Goal: Transaction & Acquisition: Purchase product/service

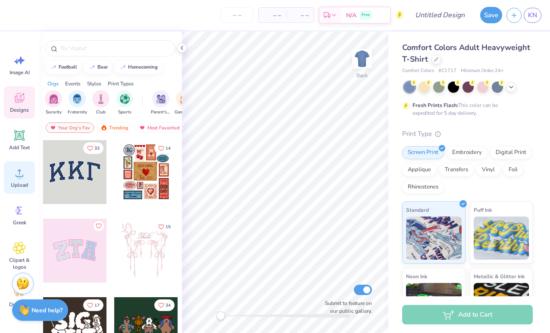
click at [26, 179] on div "Upload" at bounding box center [19, 177] width 31 height 32
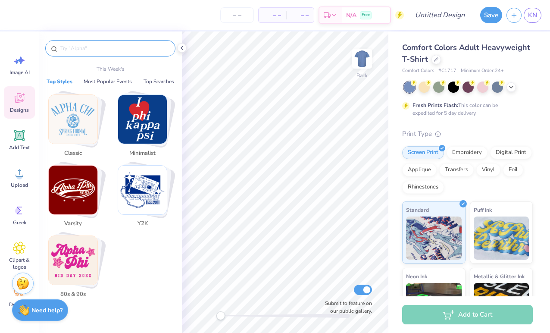
click at [118, 49] on input "text" at bounding box center [115, 48] width 110 height 9
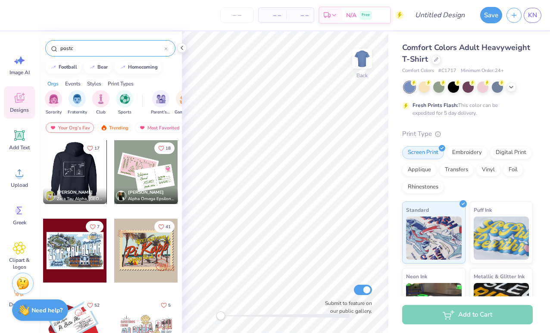
type input "postc"
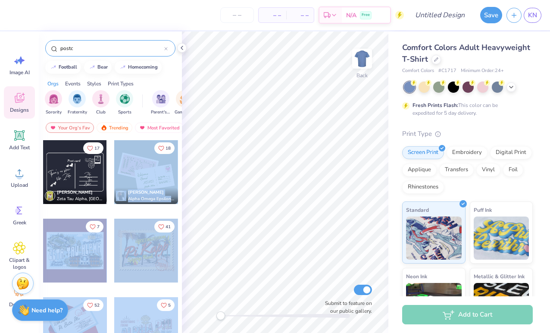
click at [298, 145] on div "– – Per Item – – Total Est. Delivery N/A Free Design Title Save KN Image AI Des…" at bounding box center [275, 166] width 550 height 333
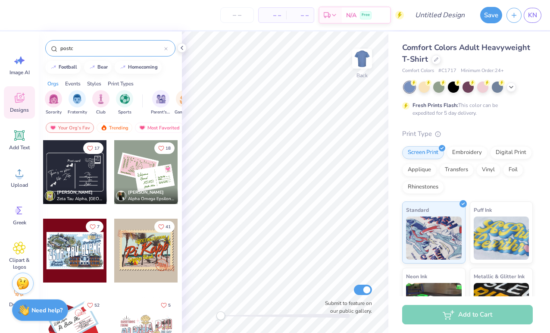
click at [152, 173] on div at bounding box center [146, 172] width 64 height 64
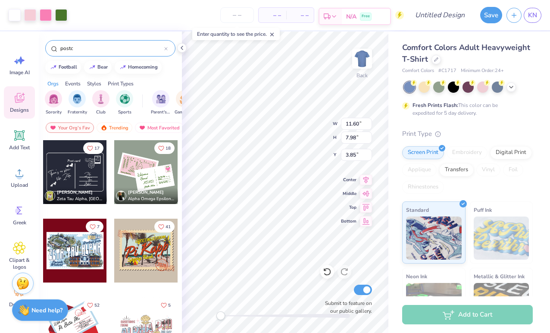
type input "3.37"
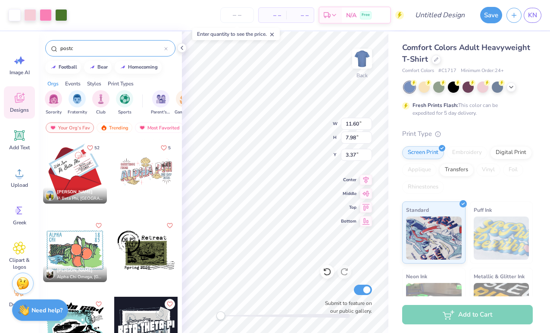
scroll to position [157, 0]
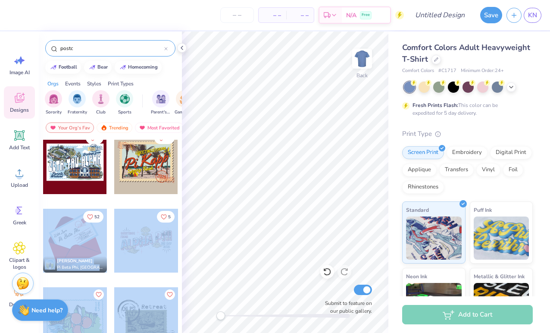
click at [312, 138] on div "– – Per Item – – Total Est. Delivery N/A Free Design Title Save KN Image AI Des…" at bounding box center [275, 166] width 550 height 333
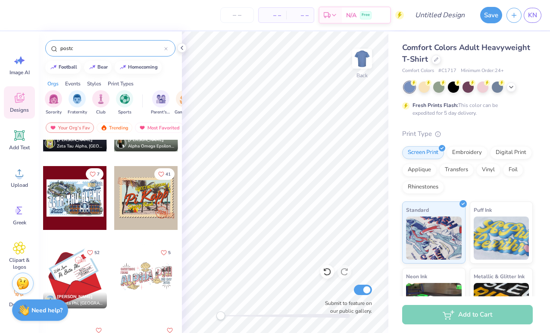
click at [85, 224] on div at bounding box center [75, 198] width 64 height 64
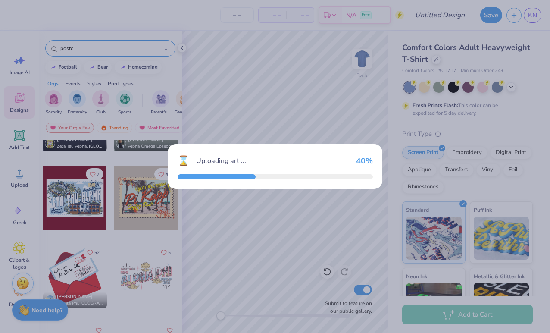
click at [434, 155] on div "⌛ Uploading art ... 40 %" at bounding box center [275, 166] width 550 height 333
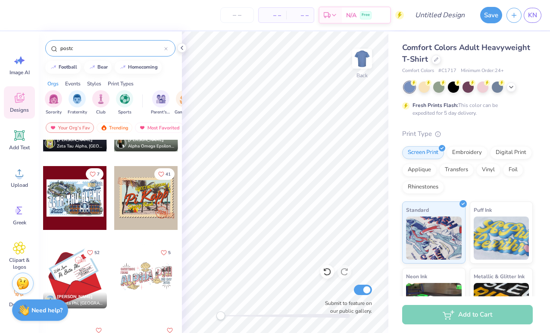
click at [81, 272] on div at bounding box center [75, 277] width 64 height 64
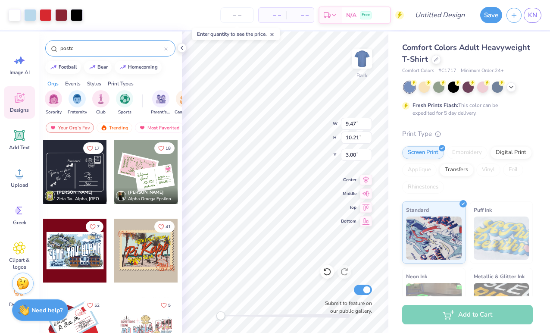
scroll to position [1, 0]
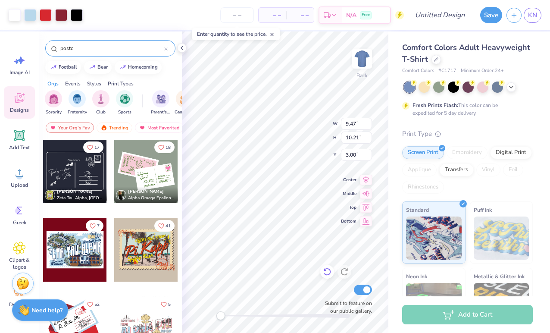
click at [325, 267] on div at bounding box center [327, 272] width 14 height 14
type input "3.78"
type input "4.08"
type input "3.77"
click at [484, 85] on div at bounding box center [482, 86] width 11 height 11
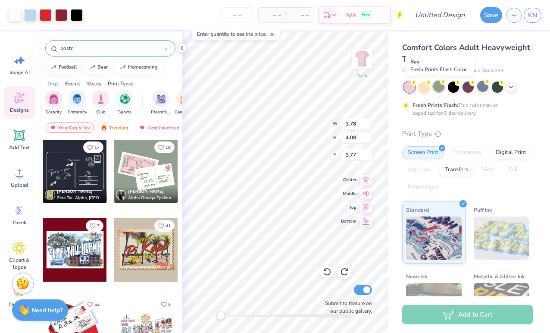
click at [437, 88] on div at bounding box center [438, 86] width 11 height 11
click at [144, 171] on div at bounding box center [146, 171] width 64 height 64
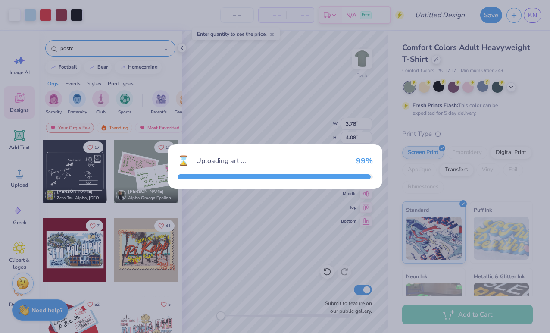
type input "11.60"
type input "7.98"
type input "3.00"
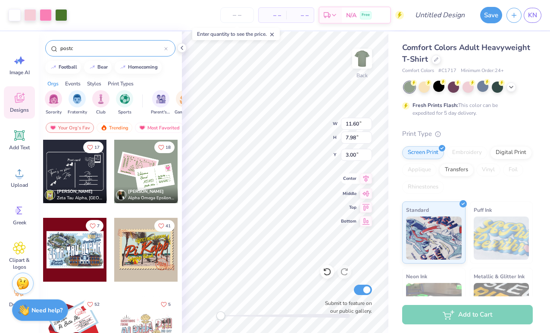
type input "2.25"
type input "0.78"
type input "9.50"
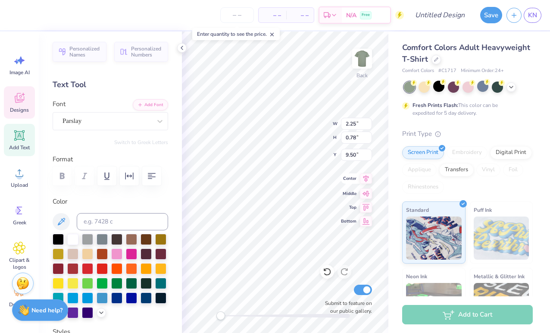
type input "2.19"
type input "0.83"
type input "7.09"
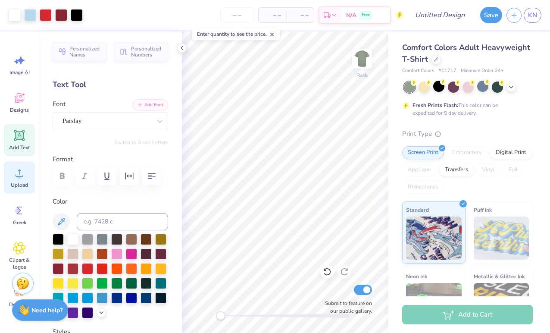
click at [22, 176] on circle at bounding box center [19, 176] width 6 height 6
click at [22, 171] on icon at bounding box center [19, 172] width 13 height 13
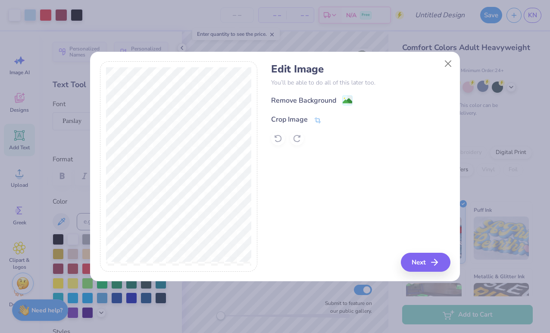
click at [297, 117] on div "Crop Image" at bounding box center [289, 119] width 37 height 10
click at [347, 100] on div "Remove Background Crop Image" at bounding box center [360, 120] width 179 height 50
click at [427, 255] on div "Edit Image You’ll be able to do all of this later too. Remove Background Crop I…" at bounding box center [360, 166] width 179 height 210
click at [331, 117] on icon at bounding box center [332, 118] width 5 height 5
click at [346, 101] on image at bounding box center [347, 101] width 9 height 9
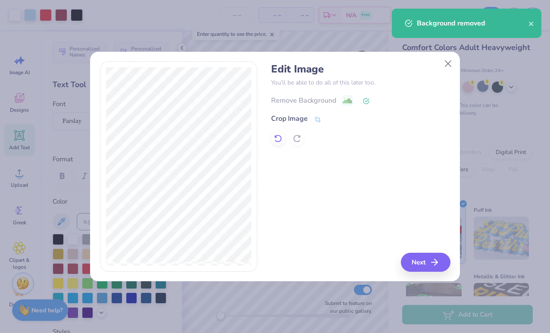
click at [274, 139] on icon at bounding box center [278, 138] width 9 height 9
click at [414, 260] on button "Next" at bounding box center [427, 262] width 50 height 19
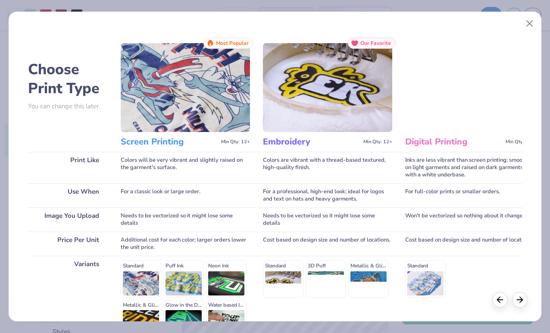
scroll to position [97, 0]
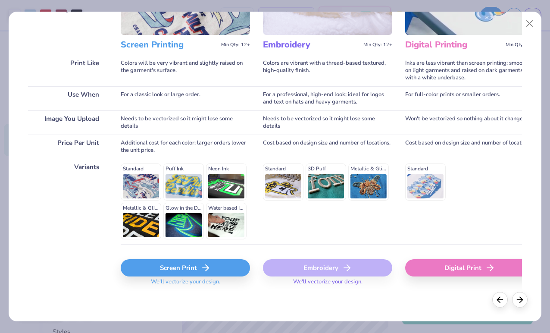
click at [237, 266] on div "Screen Print" at bounding box center [185, 267] width 129 height 17
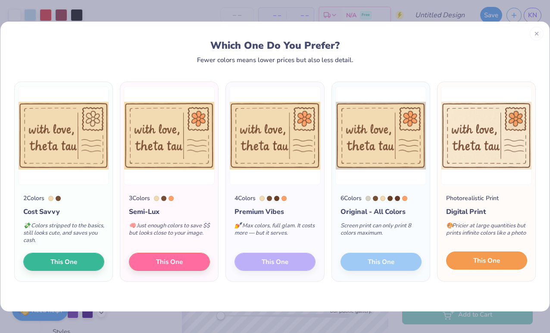
click at [489, 267] on button "This One" at bounding box center [486, 260] width 81 height 18
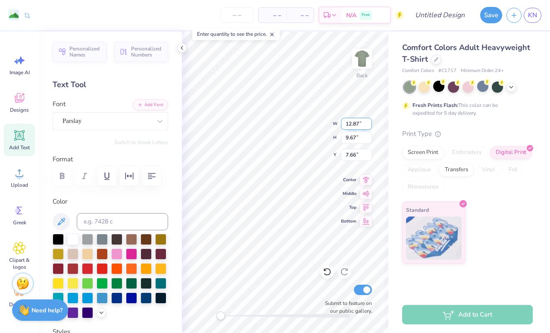
type input "3.78"
type input "4.08"
type input "16.93"
click at [275, 35] on icon at bounding box center [272, 34] width 6 height 6
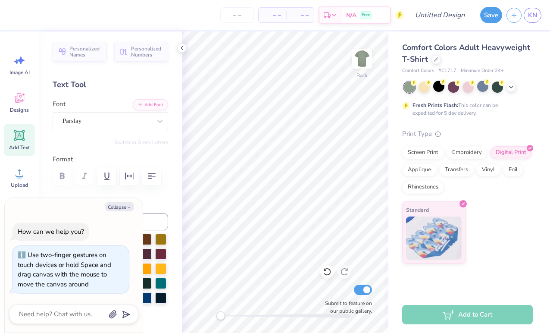
click at [194, 299] on div "Back Submit to feature on our public gallery." at bounding box center [285, 182] width 207 height 302
click at [368, 290] on input "Submit to feature on our public gallery." at bounding box center [363, 290] width 18 height 10
checkbox input "false"
click at [361, 61] on img at bounding box center [362, 58] width 35 height 35
click at [13, 98] on icon at bounding box center [19, 97] width 13 height 13
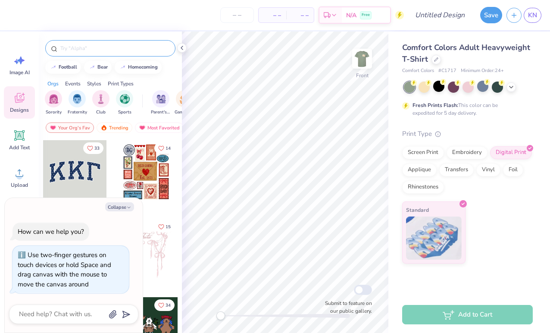
click at [85, 53] on div at bounding box center [110, 48] width 130 height 16
type textarea "x"
click at [81, 49] on input "text" at bounding box center [115, 48] width 110 height 9
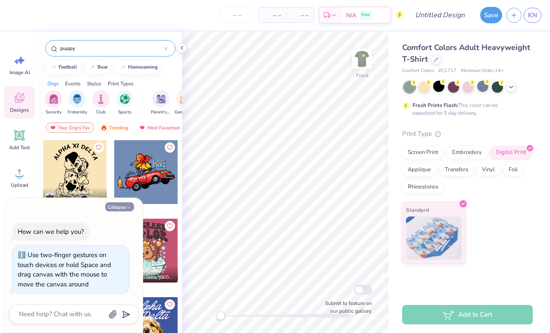
type input "puppy"
click at [111, 207] on button "Collapse" at bounding box center [119, 206] width 29 height 9
type textarea "x"
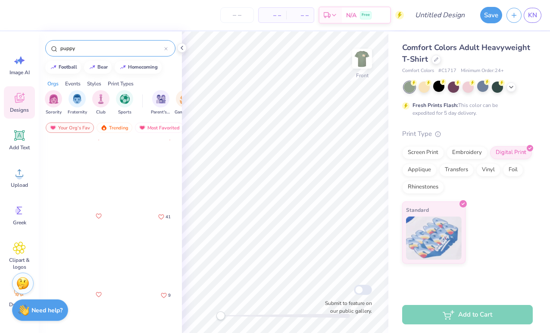
scroll to position [870, 0]
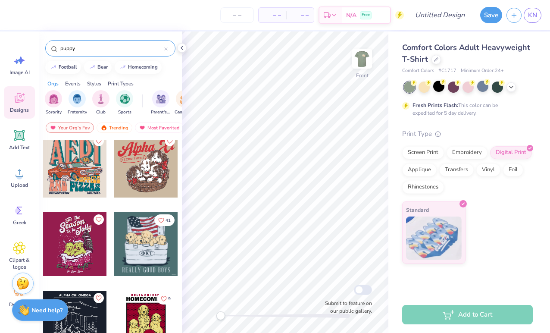
click at [91, 49] on input "puppy" at bounding box center [112, 48] width 105 height 9
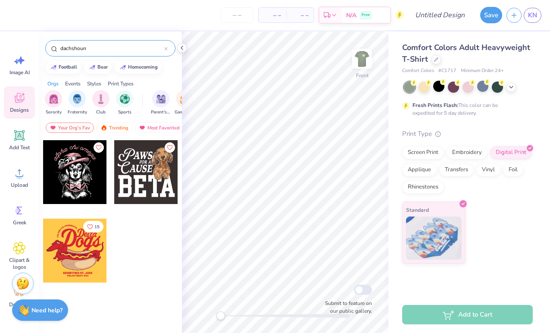
type input "dachshound"
click at [116, 52] on input "dachshound" at bounding box center [112, 48] width 105 height 9
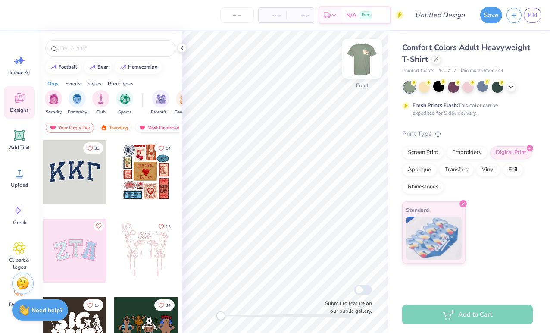
click at [368, 64] on img at bounding box center [362, 58] width 35 height 35
click at [22, 145] on span "Add Text" at bounding box center [19, 147] width 21 height 7
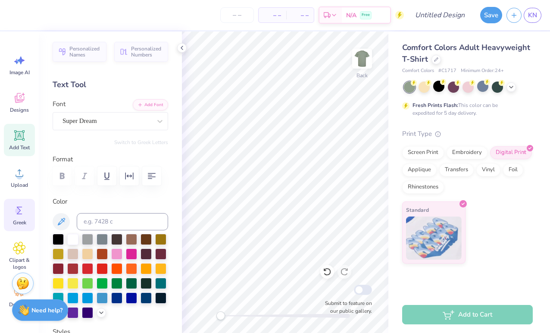
click at [21, 206] on icon at bounding box center [19, 210] width 13 height 13
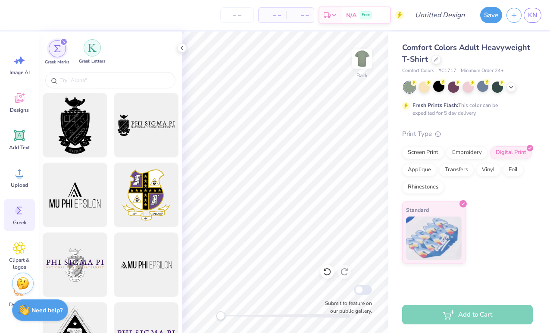
click at [92, 51] on img "filter for Greek Letters" at bounding box center [92, 48] width 9 height 9
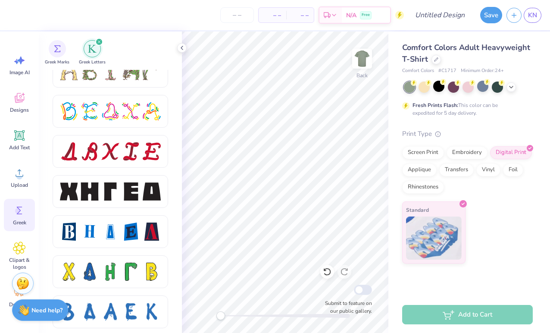
scroll to position [1059, 0]
click at [101, 154] on div at bounding box center [110, 151] width 18 height 18
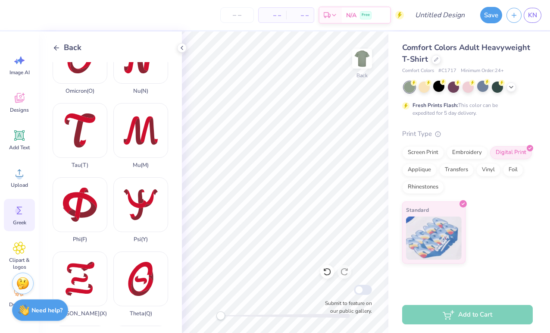
scroll to position [572, 0]
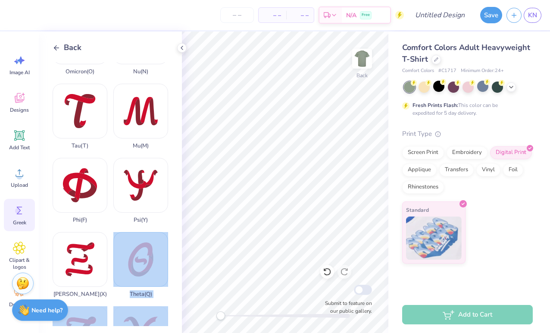
click at [264, 157] on div "– – Per Item – – Total Est. Delivery N/A Free Design Title Save KN Image AI Des…" at bounding box center [275, 166] width 550 height 333
click at [132, 254] on div "Theta ( Q )" at bounding box center [140, 265] width 55 height 66
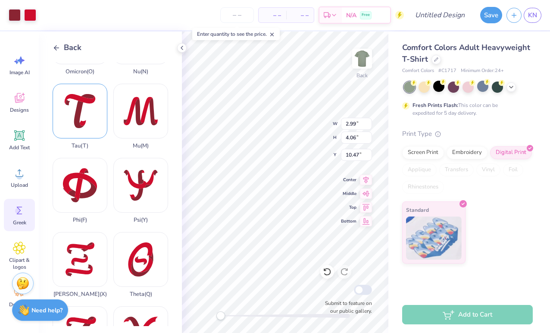
click at [83, 125] on div "Tau ( T )" at bounding box center [80, 117] width 55 height 66
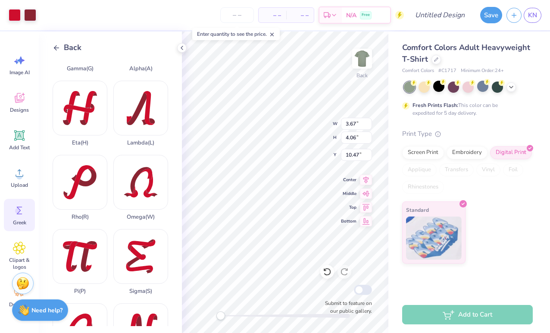
scroll to position [276, 0]
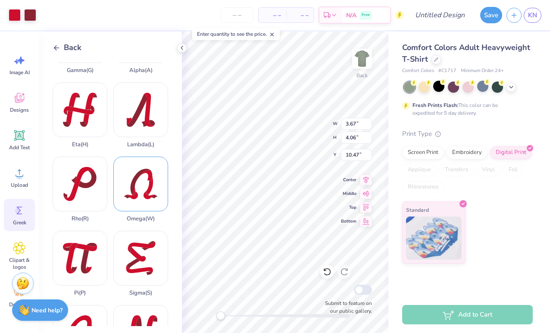
click at [127, 189] on div "Omega ( W )" at bounding box center [140, 190] width 55 height 66
type input "4.57"
type input "4.08"
type input "10.46"
type input "3.67"
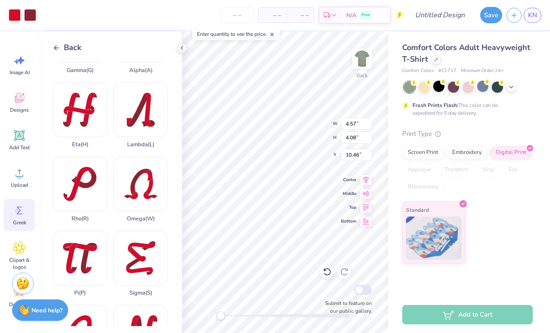
type input "4.06"
type input "10.47"
type input "2.43"
type input "2.69"
type input "4.21"
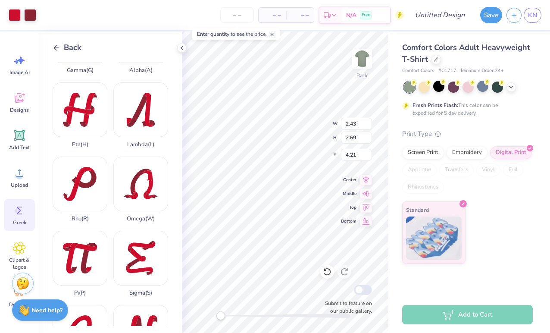
type input "2.04"
type input "2.77"
type input "3.09"
type input "2.75"
type input "2.43"
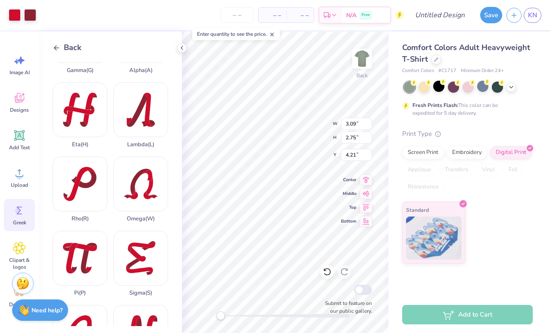
type input "2.69"
type input "2.04"
type input "2.77"
type input "2.43"
type input "2.69"
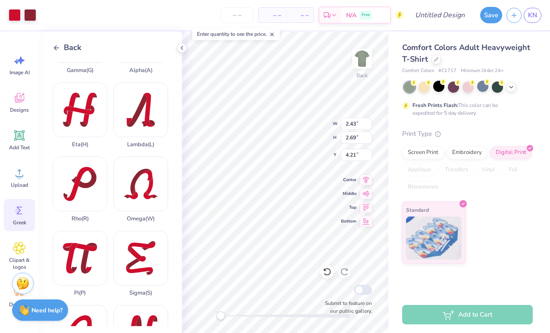
type input "3.09"
type input "2.75"
type input "2.43"
type input "2.69"
type input "2.04"
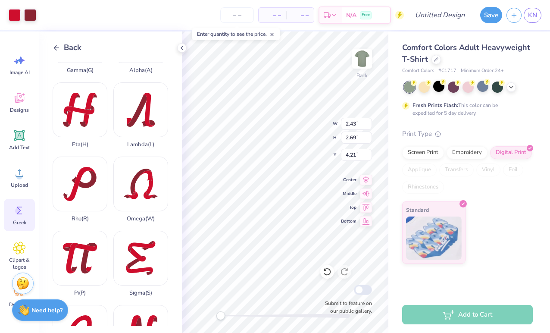
type input "2.77"
type input "2.37"
type input "2.62"
type input "4.19"
type input "2.97"
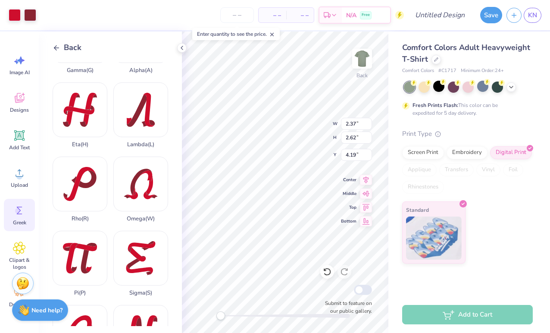
type input "2.65"
type input "4.21"
type input "2.37"
type input "2.62"
type input "4.19"
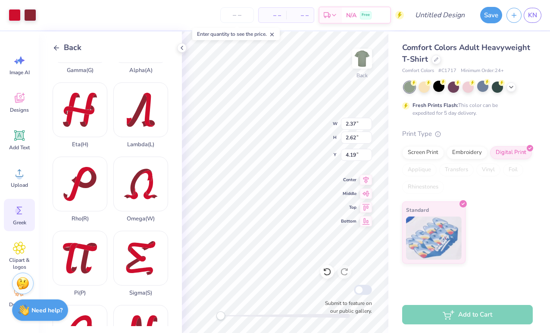
type input "2.04"
type input "2.77"
type input "4.21"
type input "2.37"
type input "2.62"
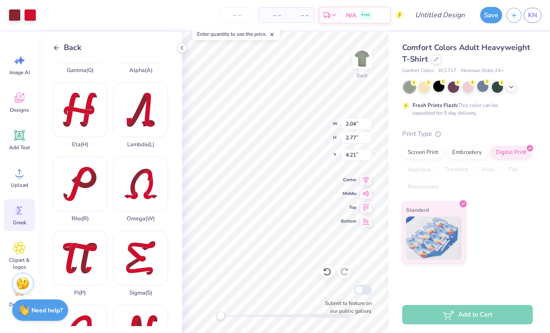
type input "4.19"
type input "2.97"
type input "2.65"
click at [13, 15] on div at bounding box center [15, 14] width 12 height 12
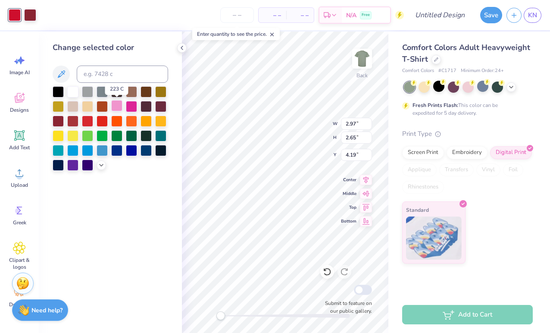
click at [115, 105] on div at bounding box center [116, 105] width 11 height 11
click at [24, 13] on div at bounding box center [30, 14] width 12 height 12
click at [129, 107] on div at bounding box center [131, 105] width 11 height 11
type input "2.37"
type input "2.62"
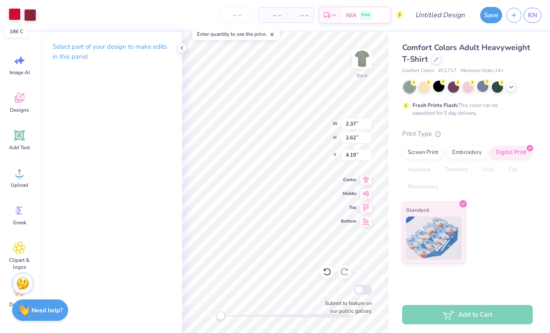
click at [15, 13] on div at bounding box center [15, 14] width 12 height 12
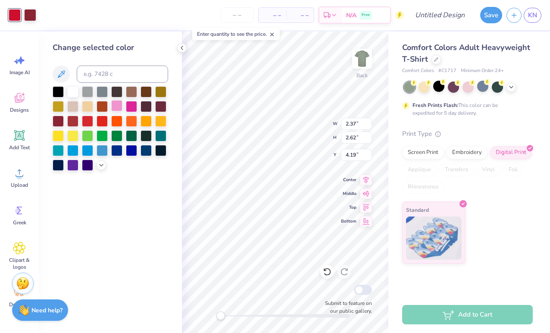
click at [118, 107] on div at bounding box center [116, 105] width 11 height 11
click at [31, 13] on div at bounding box center [30, 14] width 12 height 12
click at [134, 105] on div at bounding box center [131, 105] width 11 height 11
type input "2.04"
type input "2.77"
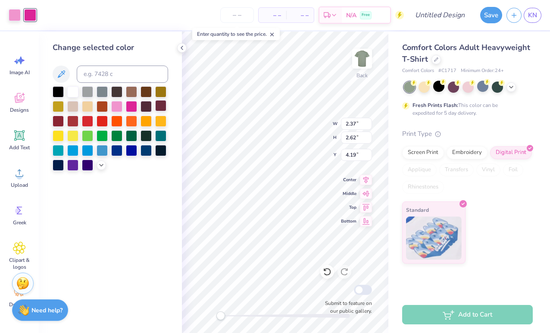
type input "4.21"
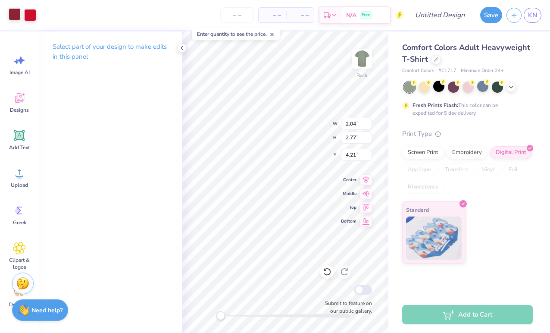
click at [17, 16] on div at bounding box center [15, 14] width 12 height 12
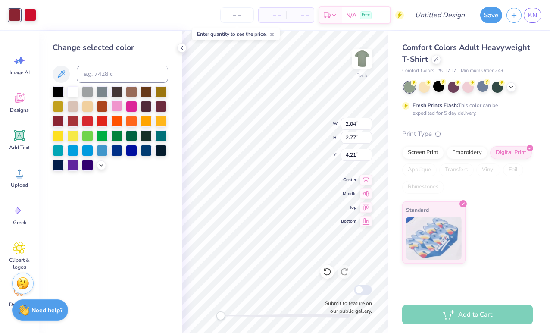
click at [114, 104] on div at bounding box center [116, 105] width 11 height 11
click at [32, 12] on div at bounding box center [30, 14] width 12 height 12
click at [130, 104] on div at bounding box center [131, 105] width 11 height 11
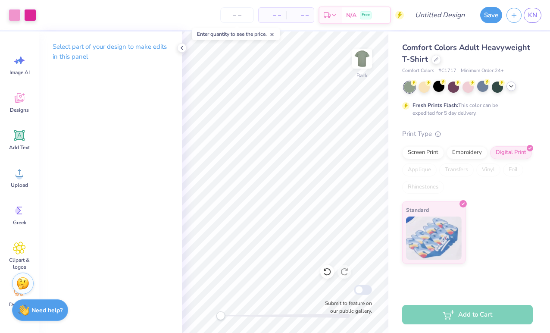
click at [510, 87] on icon at bounding box center [511, 86] width 7 height 7
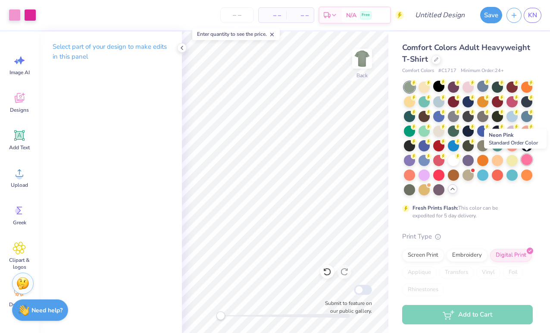
click at [528, 162] on div at bounding box center [526, 159] width 11 height 11
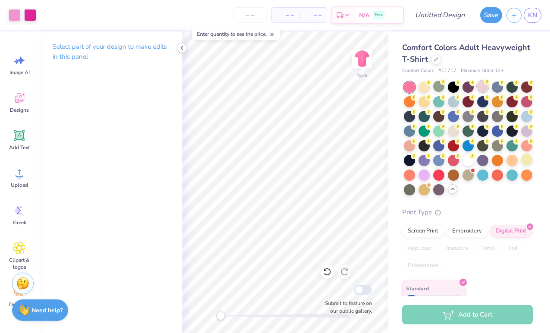
click at [482, 91] on div at bounding box center [482, 86] width 11 height 11
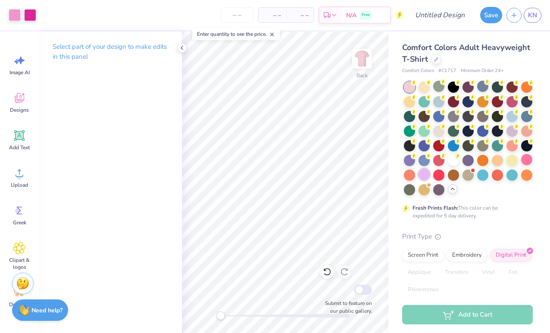
click at [423, 172] on div at bounding box center [424, 174] width 11 height 11
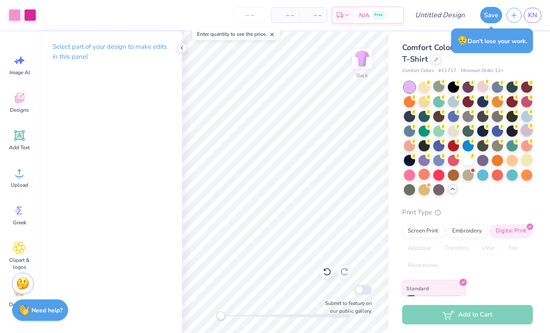
click at [528, 127] on icon at bounding box center [531, 126] width 6 height 6
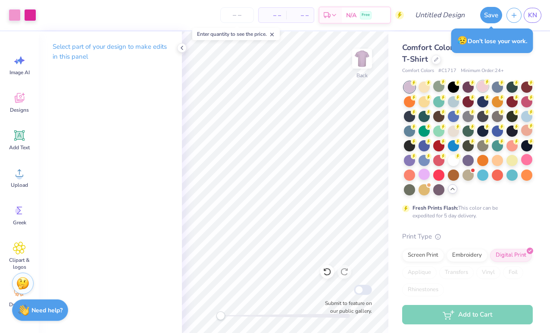
click at [482, 90] on div at bounding box center [482, 86] width 11 height 11
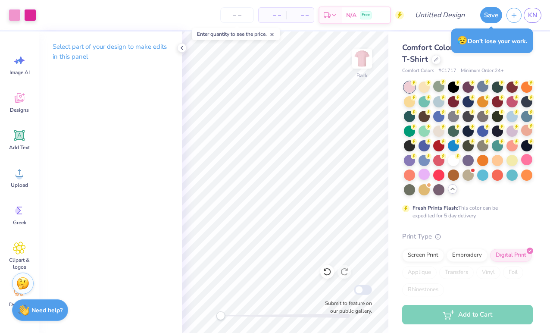
click at [492, 61] on div "Comfort Colors Adult Heavyweight T-Shirt" at bounding box center [467, 53] width 131 height 23
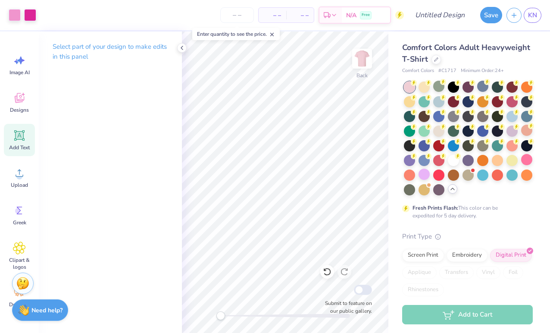
click at [23, 150] on span "Add Text" at bounding box center [19, 147] width 21 height 7
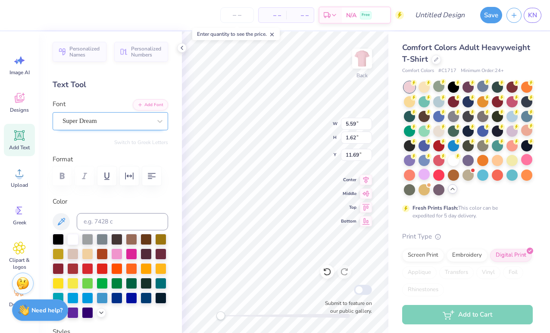
click at [139, 123] on div "Super Dream" at bounding box center [107, 120] width 91 height 13
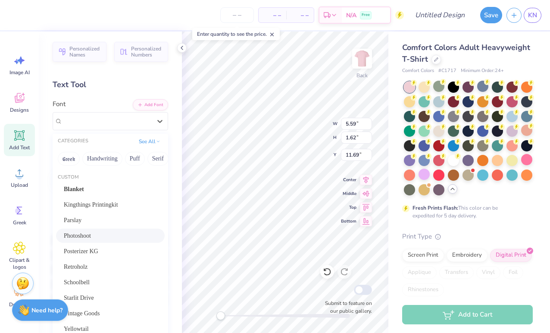
click at [126, 236] on div "Photoshoot" at bounding box center [110, 235] width 93 height 9
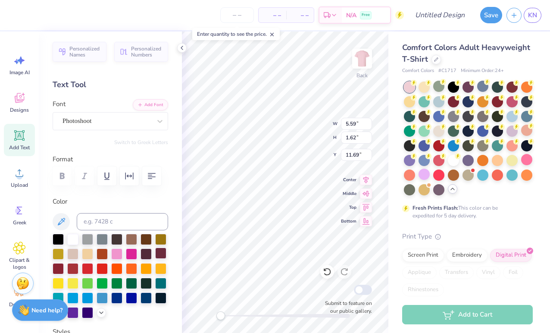
scroll to position [0, 3]
type textarea "Homecoming 2025"
click at [356, 194] on div "Back W 5.59 5.59 " H 1.62 1.62 " Y 11.69 11.69 " Center Middle Top Bottom Submi…" at bounding box center [285, 182] width 207 height 302
click at [369, 127] on input "14.16" at bounding box center [356, 124] width 31 height 12
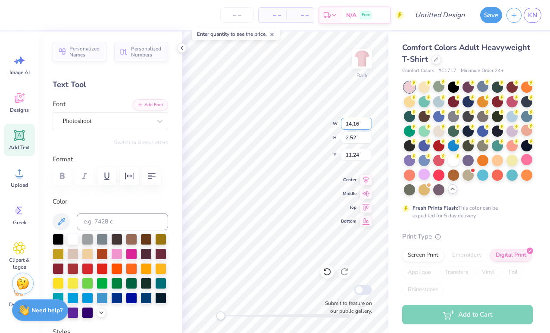
click at [369, 127] on input "14.15" at bounding box center [356, 124] width 31 height 12
click at [369, 127] on input "14.14" at bounding box center [356, 124] width 31 height 12
click at [369, 127] on input "14.13" at bounding box center [356, 124] width 31 height 12
click at [369, 127] on input "14.12" at bounding box center [356, 124] width 31 height 12
click at [369, 127] on input "14.11" at bounding box center [356, 124] width 31 height 12
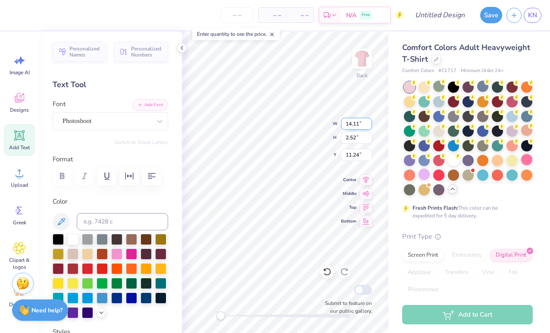
click at [369, 127] on input "14.1" at bounding box center [356, 124] width 31 height 12
type input "14.17"
type input "6.82"
click at [367, 124] on input "14.16" at bounding box center [356, 124] width 31 height 12
click at [367, 124] on input "14.15" at bounding box center [356, 124] width 31 height 12
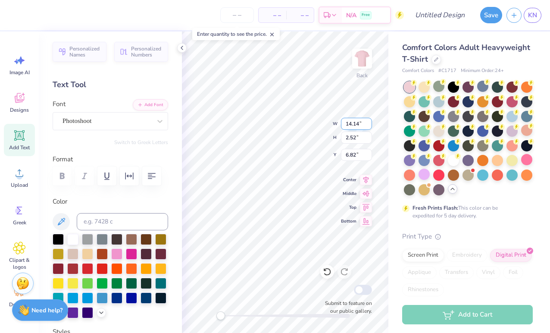
click at [367, 124] on input "14.14" at bounding box center [356, 124] width 31 height 12
click at [367, 124] on input "14.13" at bounding box center [356, 124] width 31 height 12
click at [367, 124] on input "14.12" at bounding box center [356, 124] width 31 height 12
click at [367, 124] on input "14.11" at bounding box center [356, 124] width 31 height 12
click at [367, 124] on input "14.1" at bounding box center [356, 124] width 31 height 12
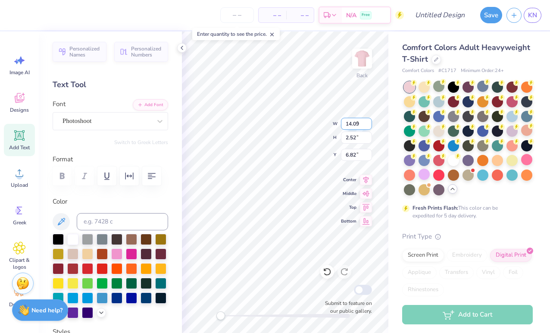
click at [367, 124] on input "14.09" at bounding box center [356, 124] width 31 height 12
click at [367, 124] on input "14.08" at bounding box center [356, 124] width 31 height 12
click at [367, 124] on input "14.07" at bounding box center [356, 124] width 31 height 12
click at [367, 124] on input "14.06" at bounding box center [356, 124] width 31 height 12
click at [367, 124] on input "14.05" at bounding box center [356, 124] width 31 height 12
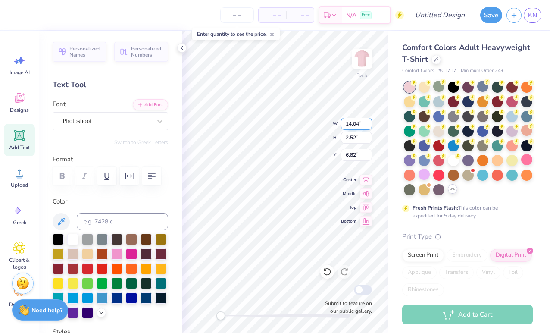
click at [367, 124] on input "14.04" at bounding box center [356, 124] width 31 height 12
click at [367, 124] on input "14.03" at bounding box center [356, 124] width 31 height 12
click at [367, 124] on input "14.02" at bounding box center [356, 124] width 31 height 12
click at [367, 124] on input "14.01" at bounding box center [356, 124] width 31 height 12
click at [367, 124] on input "14" at bounding box center [356, 124] width 31 height 12
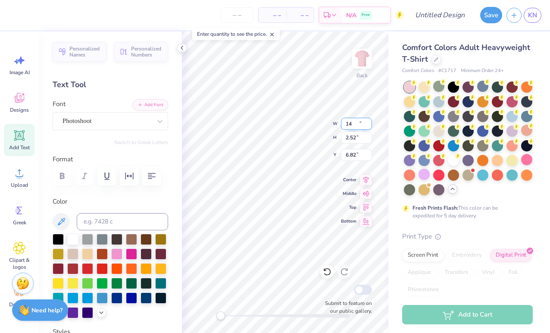
click at [367, 124] on input "13.99" at bounding box center [356, 124] width 31 height 12
click at [367, 124] on input "13.98" at bounding box center [356, 124] width 31 height 12
click at [367, 124] on input "13.97" at bounding box center [356, 124] width 31 height 12
click at [367, 124] on input "13.96" at bounding box center [356, 124] width 31 height 12
click at [367, 124] on input "13.95" at bounding box center [356, 124] width 31 height 12
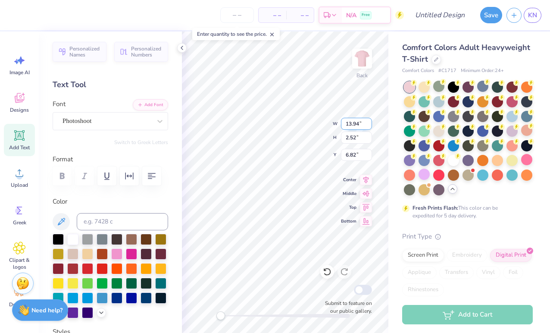
click at [367, 124] on input "13.94" at bounding box center [356, 124] width 31 height 12
click at [367, 124] on input "13.93" at bounding box center [356, 124] width 31 height 12
click at [367, 124] on input "13.92" at bounding box center [356, 124] width 31 height 12
click at [367, 124] on input "13.91" at bounding box center [356, 124] width 31 height 12
click at [367, 124] on input "13.9" at bounding box center [356, 124] width 31 height 12
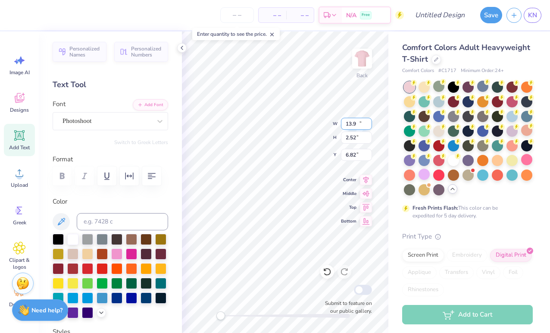
click at [367, 124] on input "13.89" at bounding box center [356, 124] width 31 height 12
click at [367, 124] on input "13.88" at bounding box center [356, 124] width 31 height 12
click at [367, 124] on input "13.87" at bounding box center [356, 124] width 31 height 12
type input "13.86"
click at [367, 124] on input "13.86" at bounding box center [356, 124] width 31 height 12
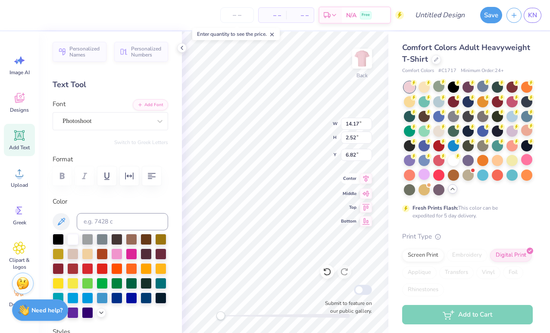
click at [367, 182] on icon at bounding box center [366, 178] width 12 height 10
click at [19, 16] on div at bounding box center [15, 14] width 12 height 12
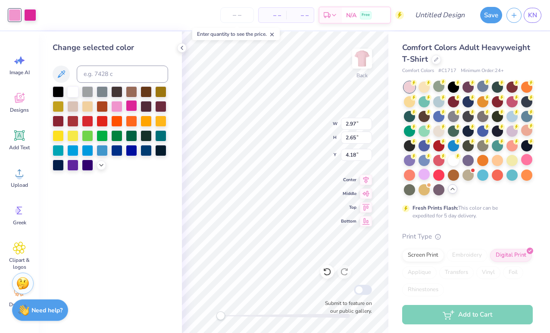
click at [132, 107] on div at bounding box center [131, 105] width 11 height 11
type input "2.37"
type input "2.62"
type input "4.19"
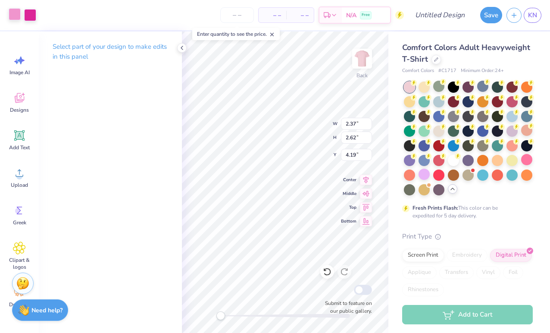
click at [16, 12] on div at bounding box center [15, 14] width 12 height 12
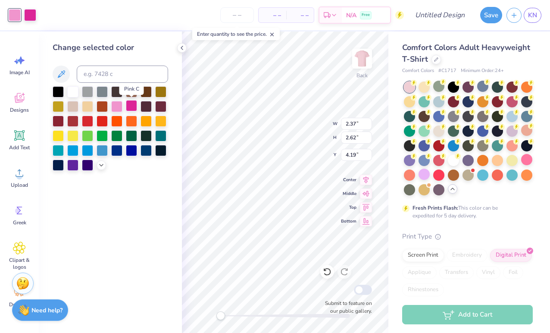
click at [134, 109] on div at bounding box center [131, 105] width 11 height 11
type input "2.04"
type input "2.77"
type input "4.21"
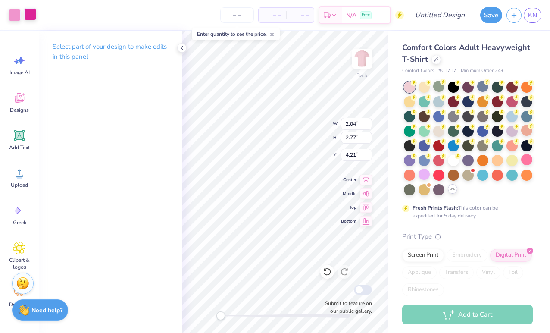
click at [35, 11] on div at bounding box center [30, 14] width 12 height 12
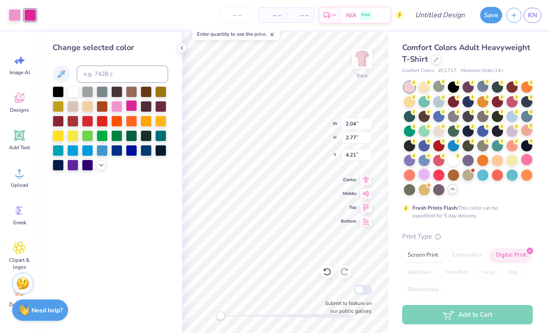
click at [135, 107] on div at bounding box center [131, 105] width 11 height 11
type input "14.17"
type input "2.52"
type input "6.82"
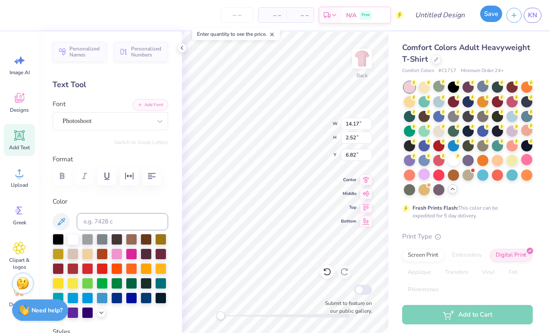
click at [486, 14] on button "Save" at bounding box center [492, 14] width 22 height 16
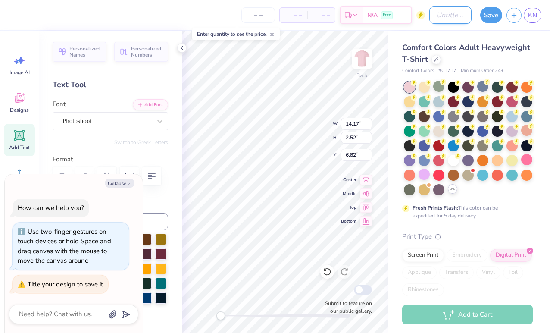
type textarea "x"
click at [454, 13] on input "Design Title" at bounding box center [451, 14] width 42 height 17
type input "h"
type textarea "x"
type input "ho"
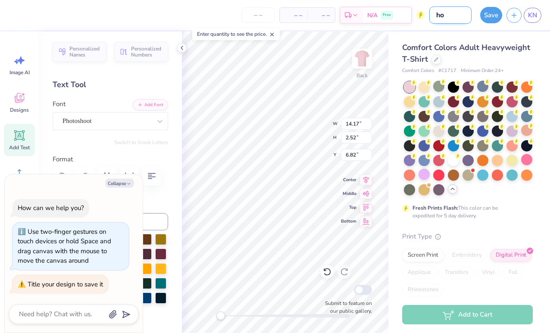
type textarea "x"
type input "hom"
type textarea "x"
type input "ho"
type textarea "x"
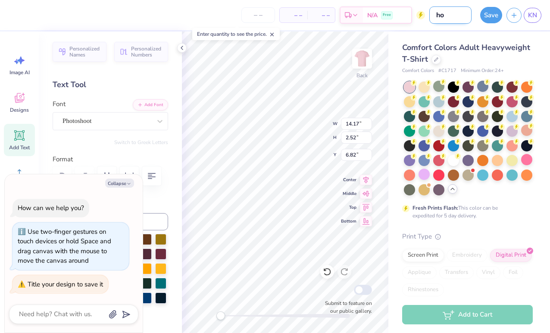
type input "h"
type textarea "x"
type input "h"
type textarea "x"
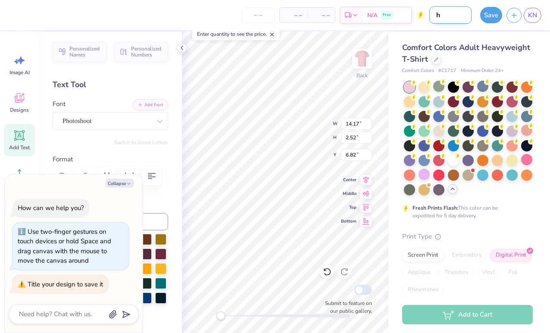
type input "hi"
type textarea "x"
type input "h"
type textarea "x"
type input "ho"
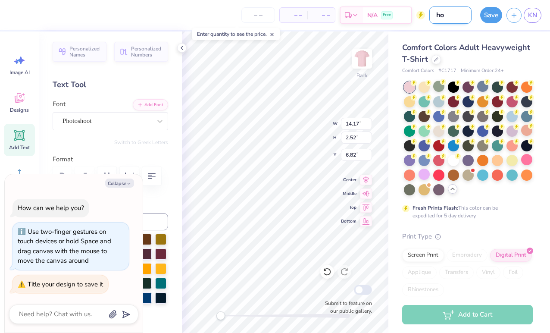
type textarea "x"
type input "hom"
type textarea "x"
type input "home"
type textarea "x"
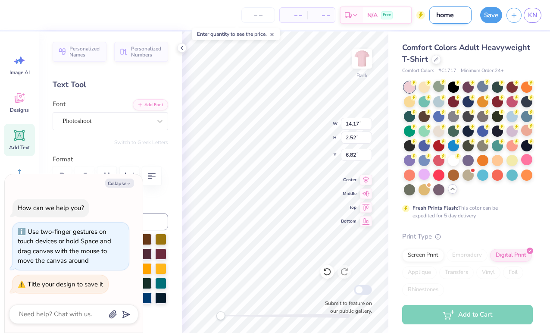
type input "homec"
type textarea "x"
type input "homeco"
type textarea "x"
type input "homecom"
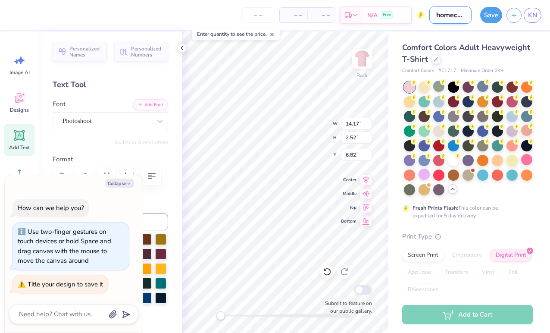
type textarea "x"
type input "homecomi"
type textarea "x"
type input "homecomin"
type textarea "x"
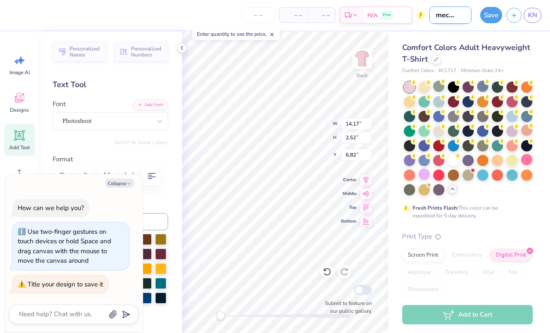
type input "homecoming"
type textarea "x"
type input "homecoming"
type textarea "x"
type input "homecoming f"
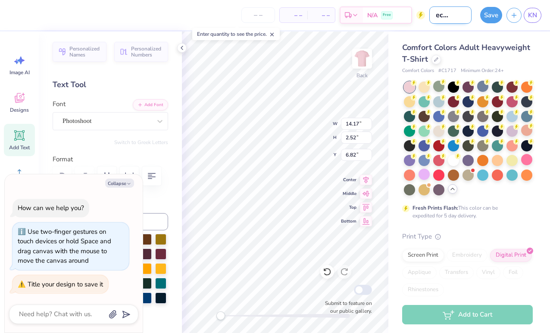
type textarea "x"
type input "homecoming"
type textarea "x"
type input "homecoming d"
type textarea "x"
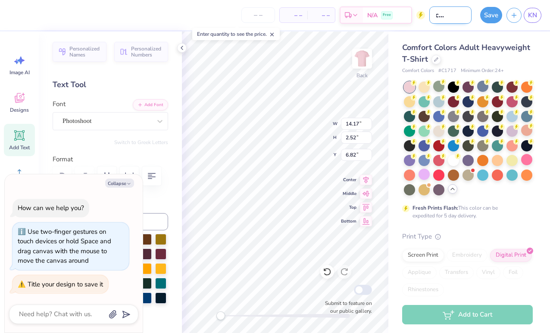
type input "homecoming dr"
type textarea "x"
type input "homecoming dra"
type textarea "x"
type input "homecoming draf"
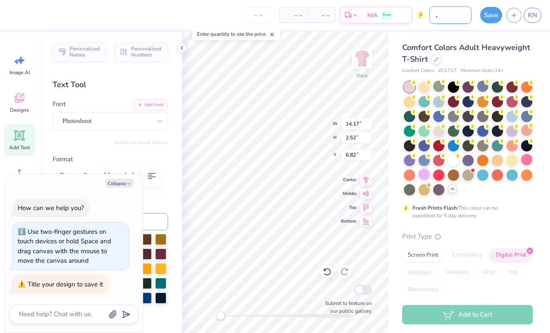
type textarea "x"
type input "homecoming draft"
type textarea "x"
type input "homecoming draft"
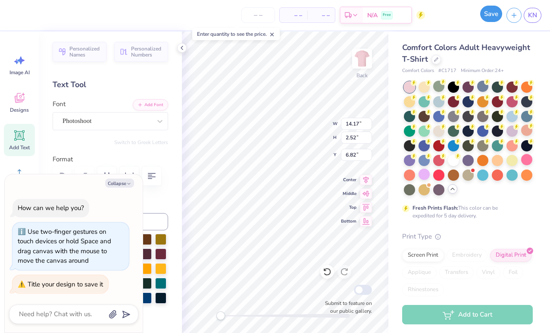
click at [495, 19] on button "Save" at bounding box center [492, 14] width 22 height 16
type textarea "x"
